Goal: Task Accomplishment & Management: Manage account settings

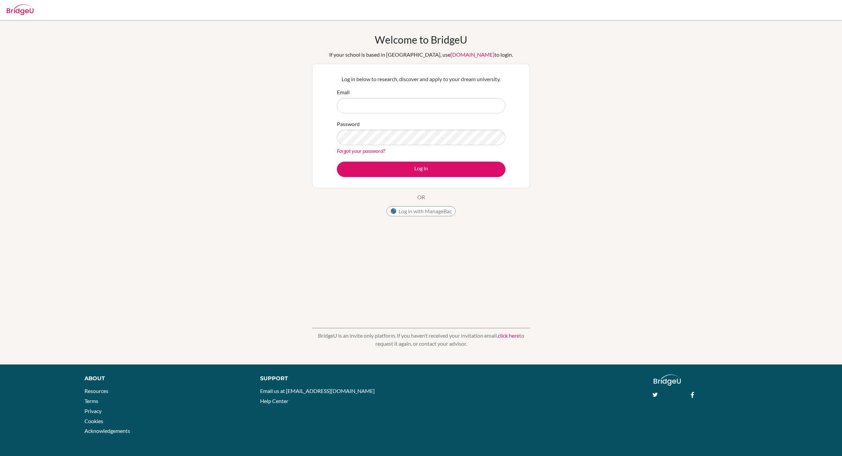
click at [507, 337] on link "click here" at bounding box center [508, 335] width 21 height 6
click at [496, 336] on link "单击此处" at bounding box center [506, 335] width 21 height 6
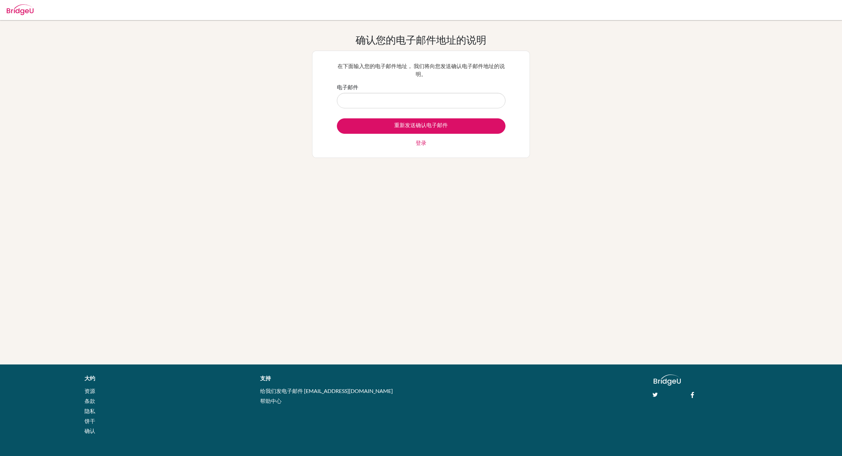
click at [369, 103] on input "电子邮件" at bounding box center [421, 100] width 169 height 15
type input "[EMAIL_ADDRESS][DOMAIN_NAME]"
click at [502, 143] on div "Resend confirmation email 登录" at bounding box center [421, 132] width 169 height 28
click at [449, 126] on input "Resend confirmation email" at bounding box center [421, 125] width 169 height 15
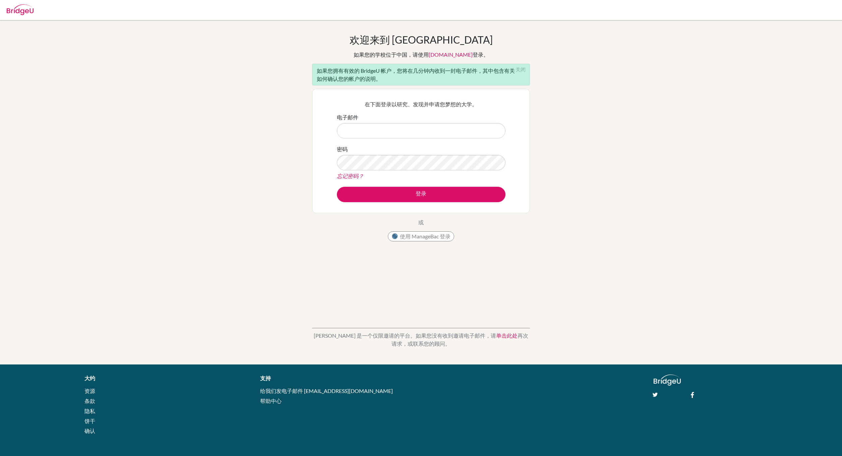
click at [496, 336] on link "单击此处" at bounding box center [506, 335] width 21 height 6
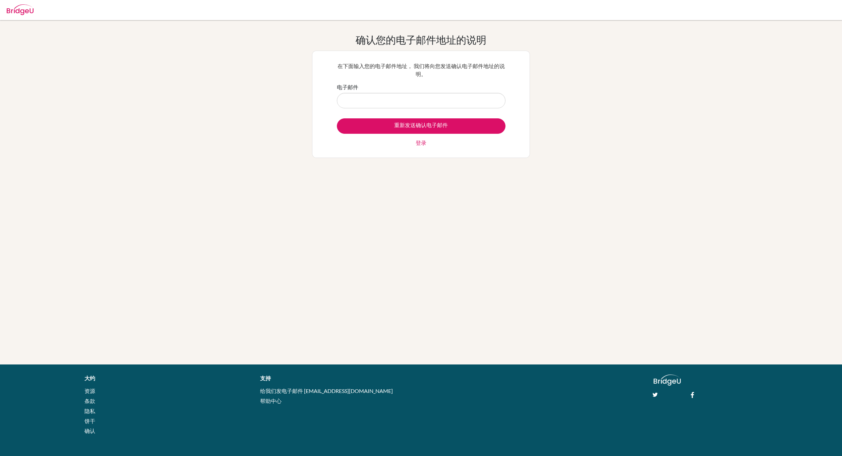
click at [378, 101] on input "电子邮件" at bounding box center [421, 100] width 169 height 15
type input "[EMAIL_ADDRESS][DOMAIN_NAME]"
click at [440, 129] on input "重新发送确认电子邮件" at bounding box center [421, 125] width 169 height 15
type input "Resend confirmation email"
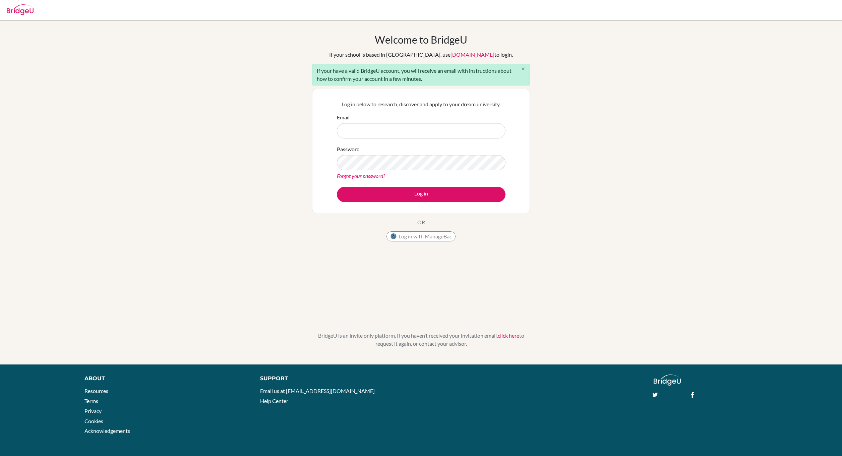
click at [524, 65] on button "close" at bounding box center [522, 69] width 13 height 10
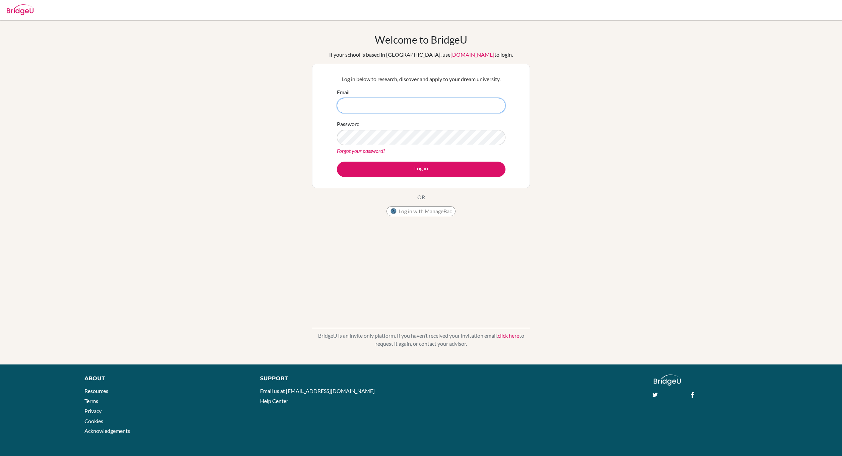
click at [373, 107] on input "Email" at bounding box center [421, 105] width 169 height 15
type input "[EMAIL_ADDRESS][DOMAIN_NAME]"
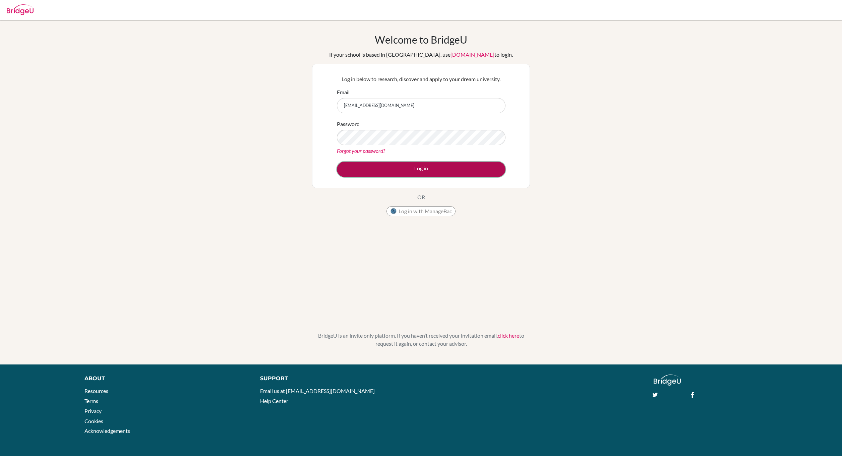
click at [452, 173] on button "Log in" at bounding box center [421, 169] width 169 height 15
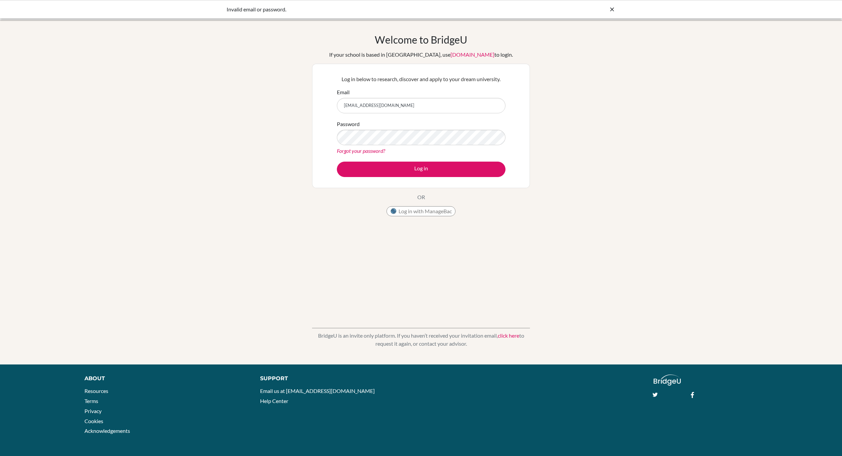
click at [450, 57] on link "[DOMAIN_NAME]" at bounding box center [472, 54] width 44 height 6
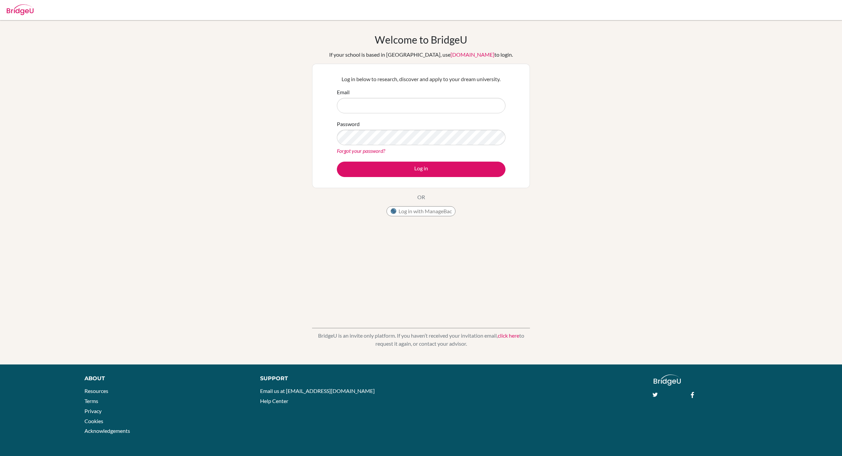
click at [736, 151] on div "Welcome to [GEOGRAPHIC_DATA] If your school is based in [GEOGRAPHIC_DATA], use …" at bounding box center [421, 192] width 842 height 317
